Goal: Task Accomplishment & Management: Use online tool/utility

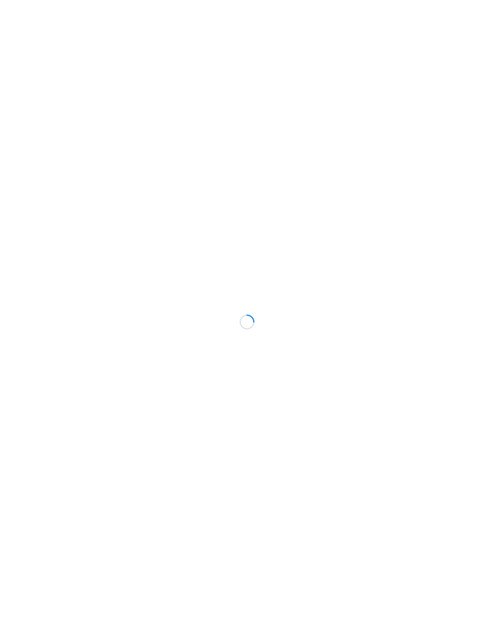
scroll to position [57, 0]
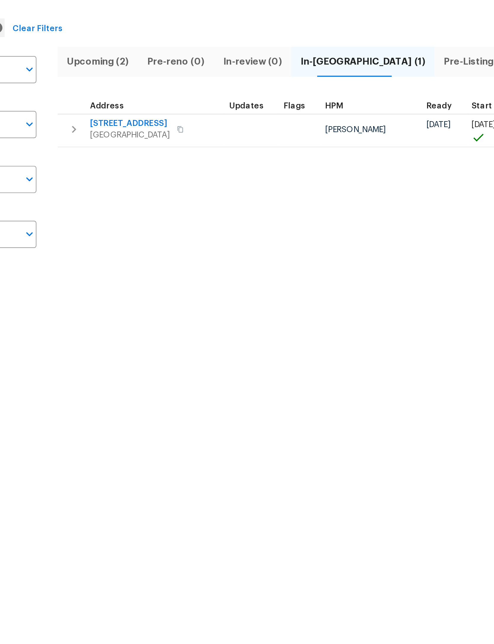
click at [108, 98] on button "button" at bounding box center [114, 104] width 12 height 12
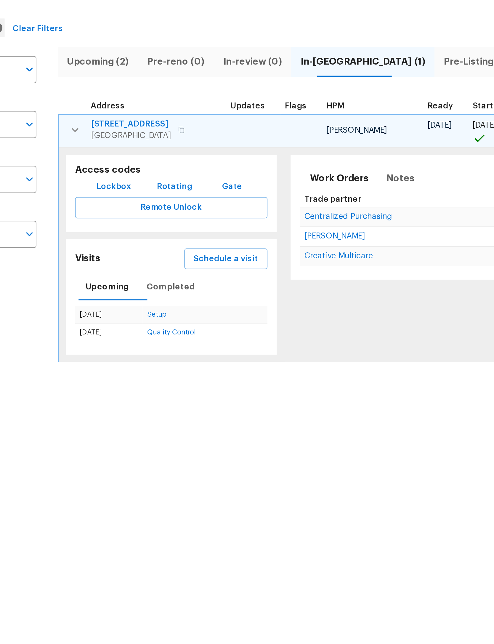
click at [175, 167] on span "Schedule a visit" at bounding box center [191, 170] width 33 height 7
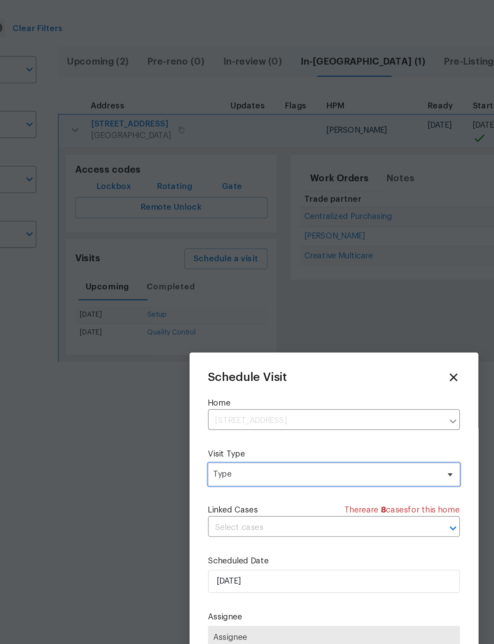
click at [185, 278] on span "Type" at bounding box center [242, 281] width 115 height 6
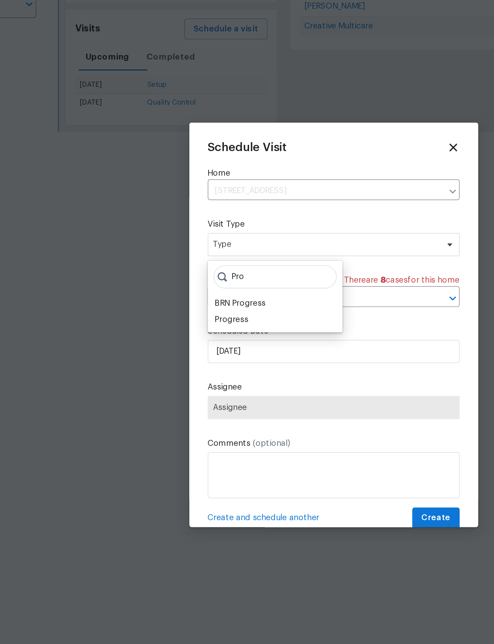
type input "Pro"
click at [186, 316] on div "Progress" at bounding box center [194, 319] width 17 height 6
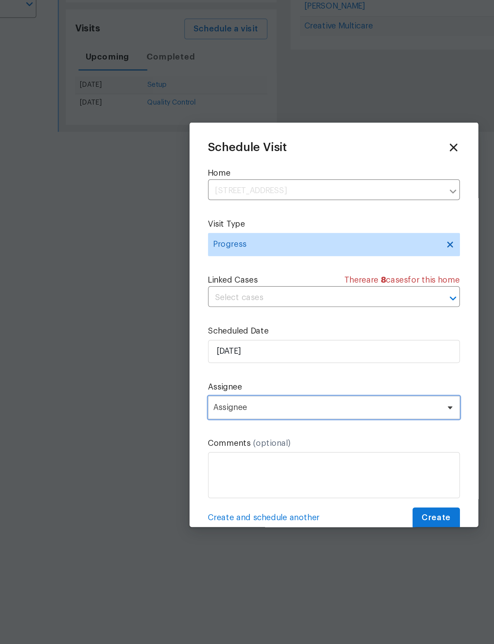
click at [185, 362] on span "Assignee" at bounding box center [243, 364] width 116 height 5
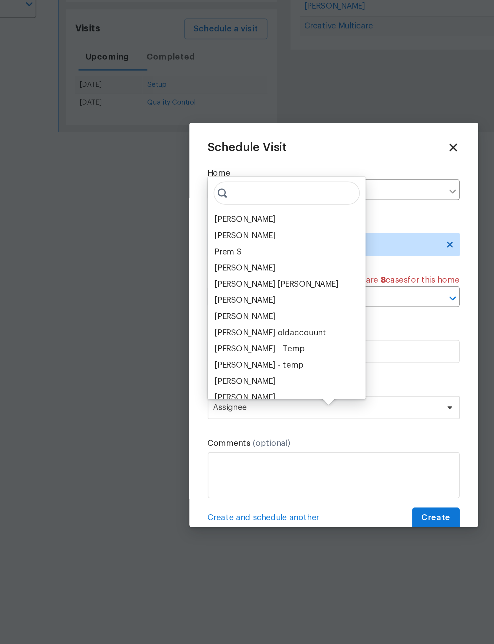
click at [186, 265] on div "[PERSON_NAME]" at bounding box center [201, 268] width 31 height 6
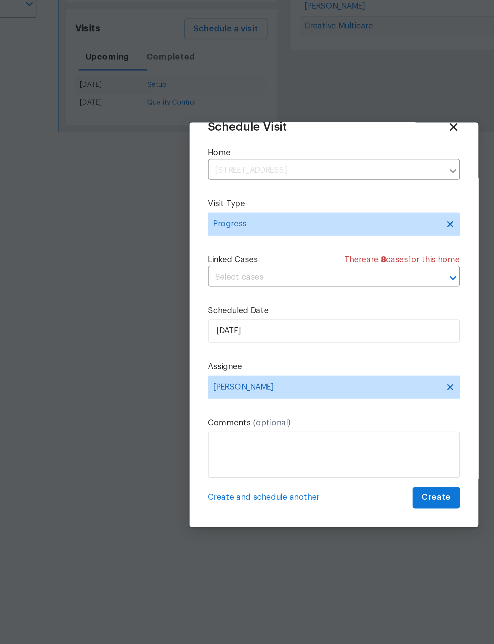
scroll to position [20, 0]
click at [292, 407] on span "Create" at bounding box center [299, 410] width 15 height 7
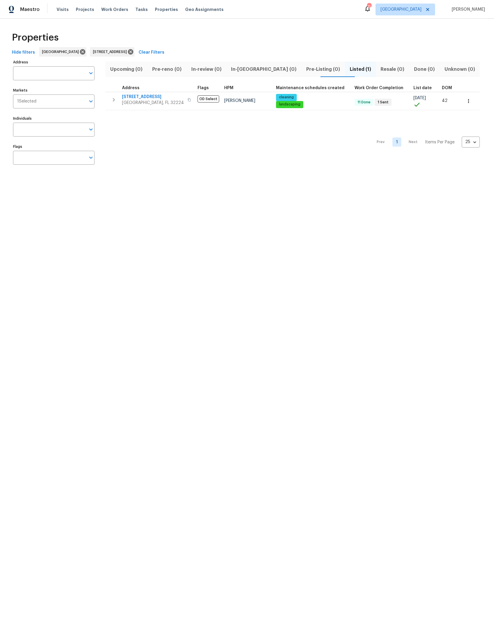
type input "[STREET_ADDRESS]"
click at [114, 95] on button "button" at bounding box center [114, 100] width 12 height 12
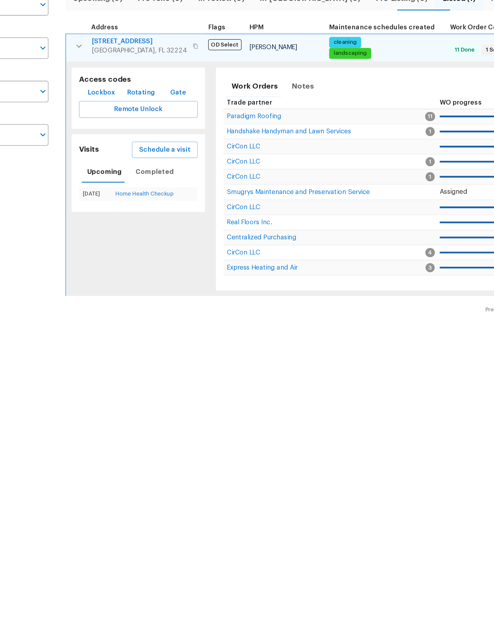
click at [153, 164] on span "Schedule a visit" at bounding box center [169, 167] width 33 height 7
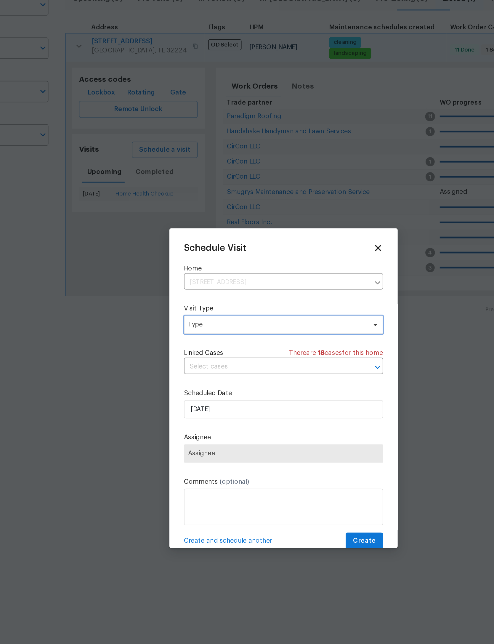
click at [187, 278] on span "Type" at bounding box center [242, 281] width 115 height 6
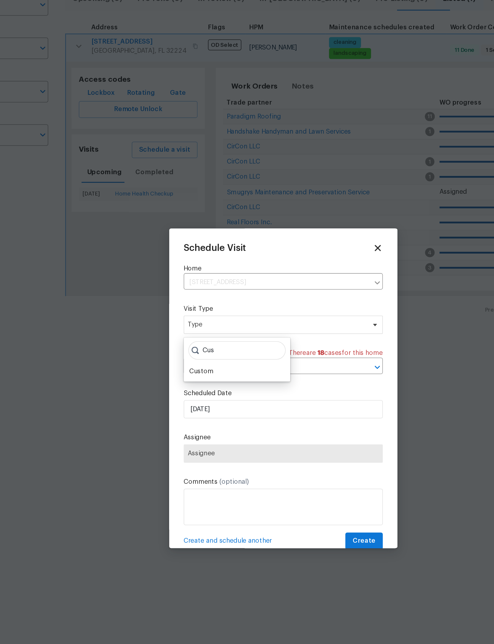
click at [185, 292] on input "Cus" at bounding box center [216, 298] width 63 height 12
type input "Cus"
click at [186, 308] on div "Custom" at bounding box center [194, 311] width 16 height 6
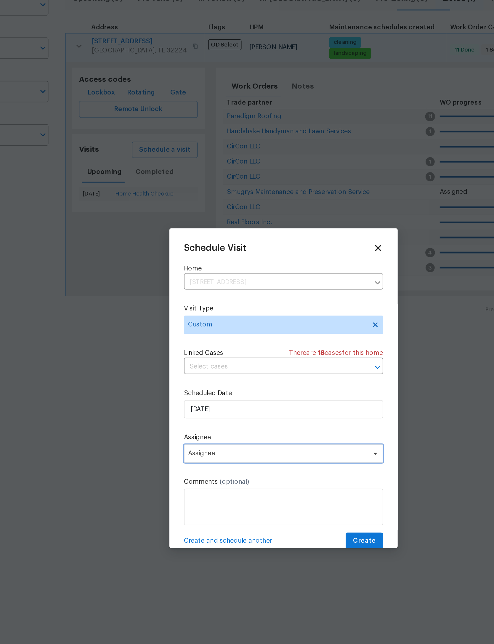
click at [183, 359] on span "Assignee" at bounding box center [247, 365] width 129 height 12
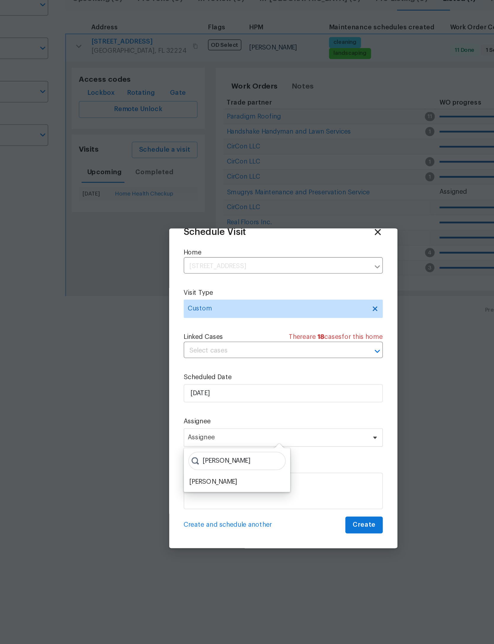
scroll to position [20, 0]
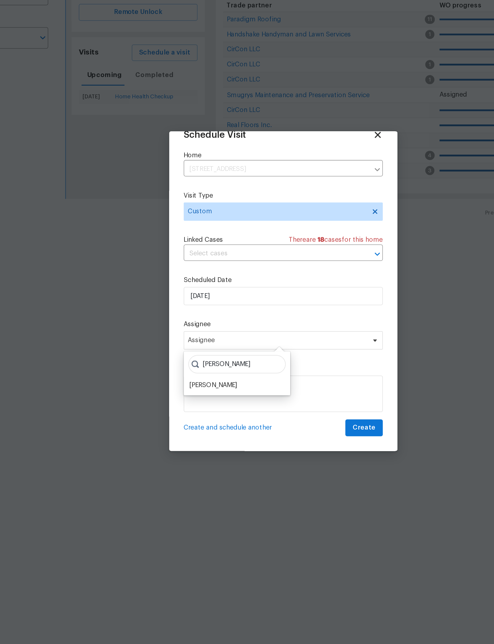
type input "[PERSON_NAME]"
click at [186, 380] on div "[PERSON_NAME]" at bounding box center [201, 383] width 31 height 6
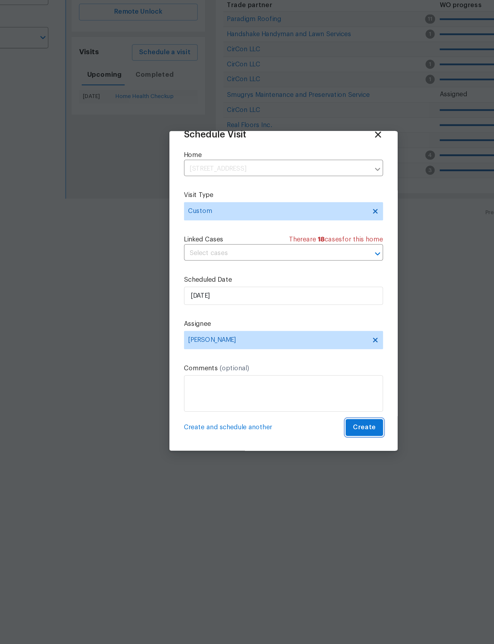
click at [292, 407] on span "Create" at bounding box center [299, 410] width 15 height 7
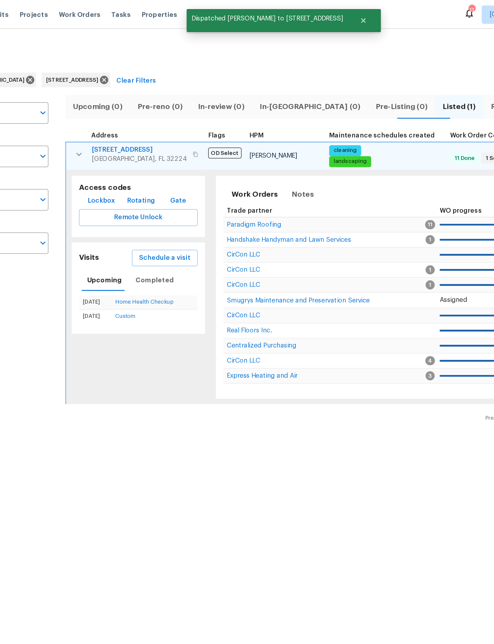
click at [135, 45] on div "Properties" at bounding box center [246, 37] width 475 height 19
click at [134, 52] on icon at bounding box center [130, 52] width 7 height 7
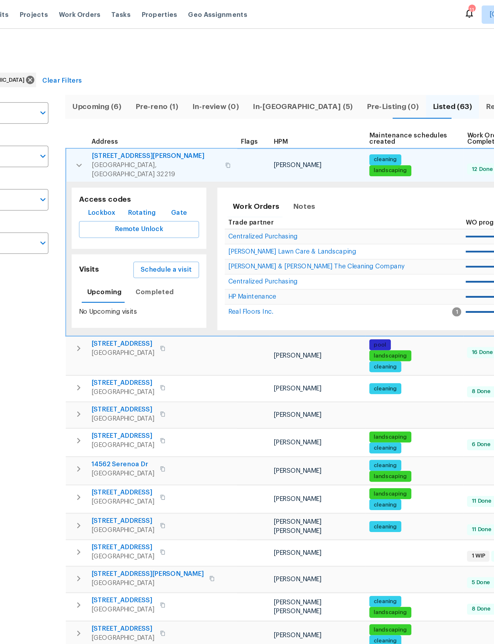
click at [147, 63] on button "Pre-reno (1)" at bounding box center [165, 69] width 37 height 15
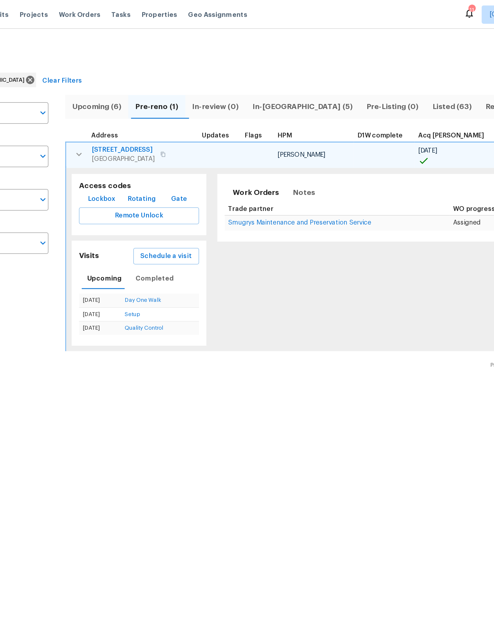
click at [154, 167] on span "Schedule a visit" at bounding box center [170, 166] width 33 height 7
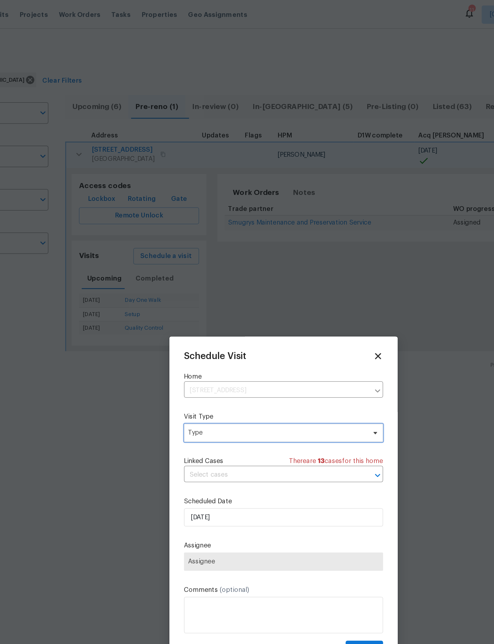
click at [203, 283] on span "Type" at bounding box center [242, 281] width 115 height 6
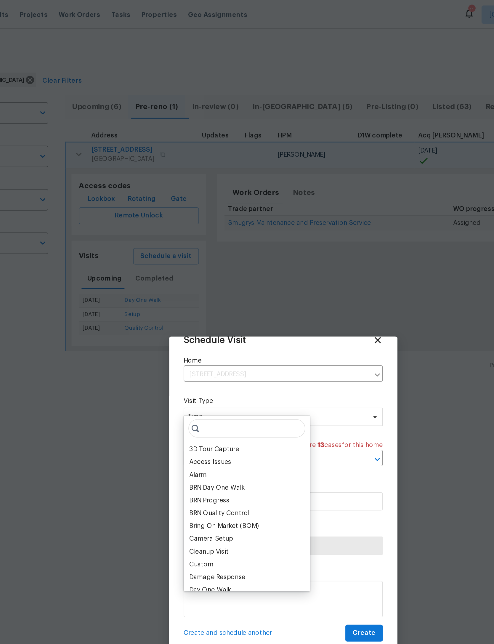
scroll to position [20, 0]
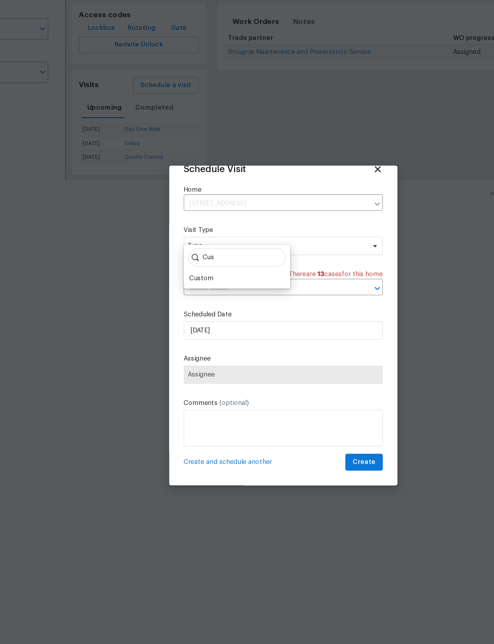
type input "Cus"
click at [184, 287] on div "Custom" at bounding box center [216, 291] width 65 height 8
click at [186, 289] on div "Custom" at bounding box center [194, 292] width 16 height 6
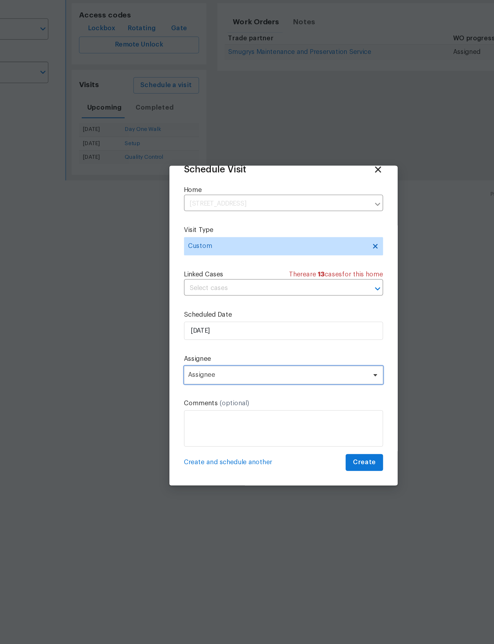
click at [183, 348] on span "Assignee" at bounding box center [247, 354] width 129 height 12
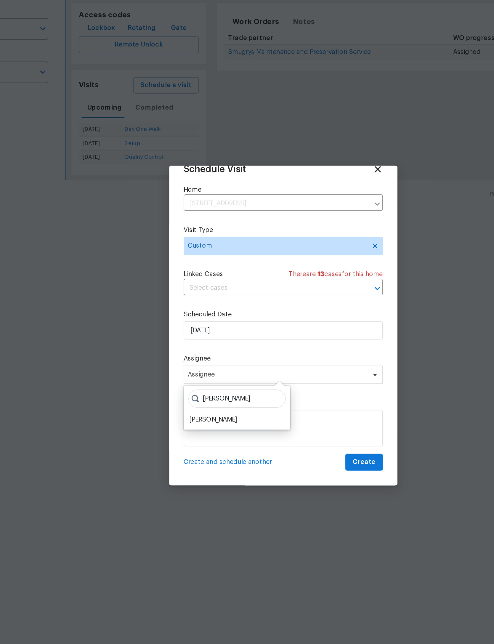
type input "[PERSON_NAME]"
click at [186, 380] on div "[PERSON_NAME]" at bounding box center [201, 383] width 31 height 6
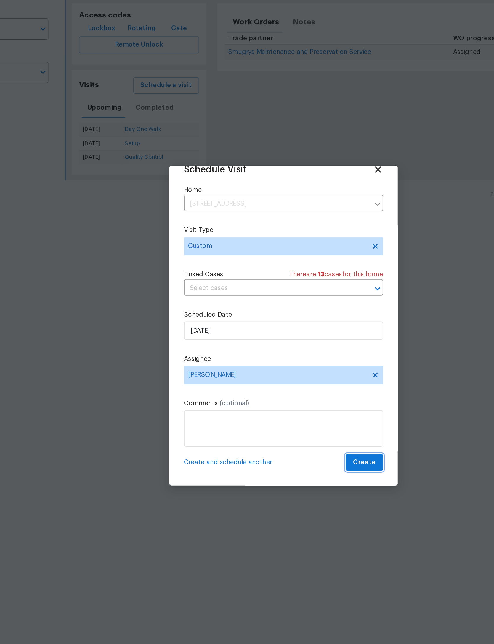
click at [292, 407] on span "Create" at bounding box center [299, 410] width 15 height 7
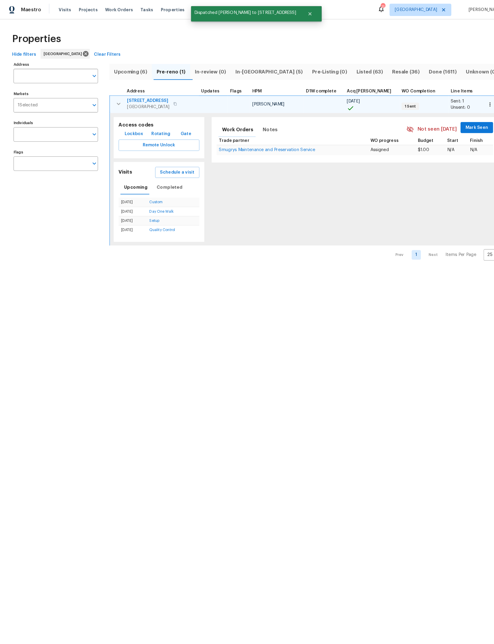
click at [115, 95] on button "button" at bounding box center [114, 100] width 12 height 12
